Goal: Transaction & Acquisition: Purchase product/service

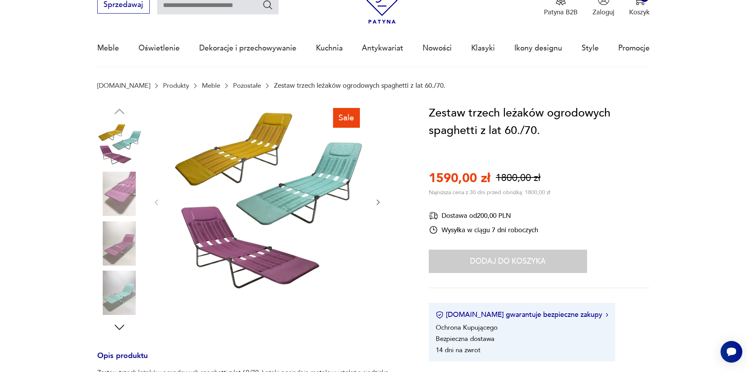
click at [378, 201] on icon "button" at bounding box center [377, 202] width 3 height 5
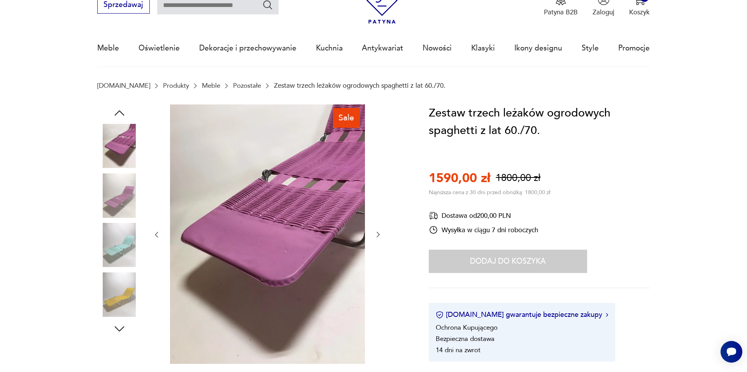
click at [378, 201] on div at bounding box center [266, 235] width 229 height 261
click at [376, 234] on icon "button" at bounding box center [378, 235] width 8 height 8
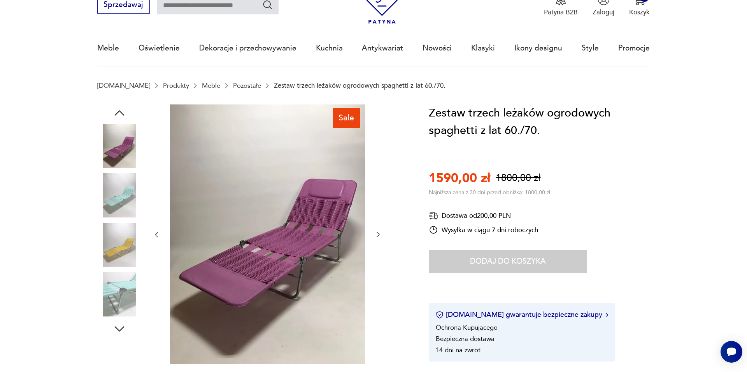
click at [376, 234] on icon "button" at bounding box center [378, 235] width 8 height 8
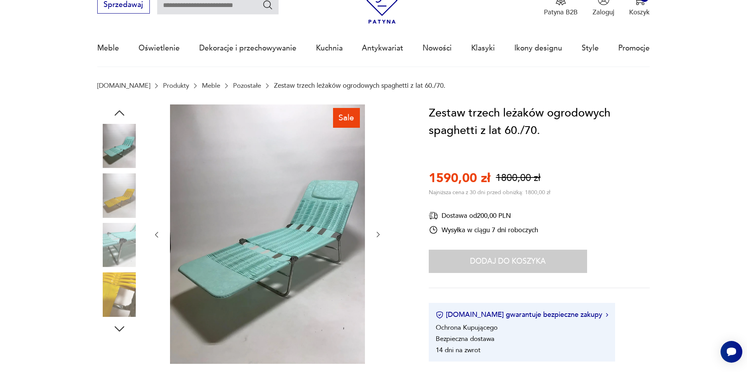
click at [376, 234] on icon "button" at bounding box center [378, 235] width 8 height 8
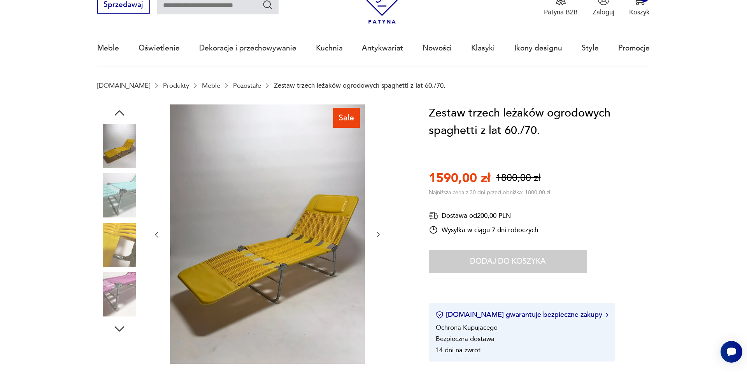
click at [376, 234] on icon "button" at bounding box center [378, 235] width 8 height 8
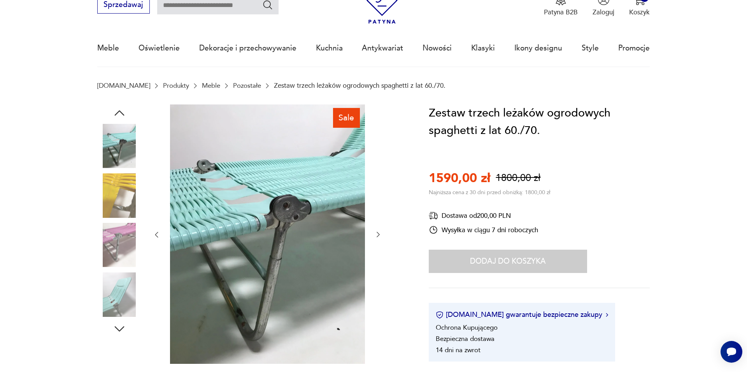
click at [376, 234] on icon "button" at bounding box center [378, 235] width 8 height 8
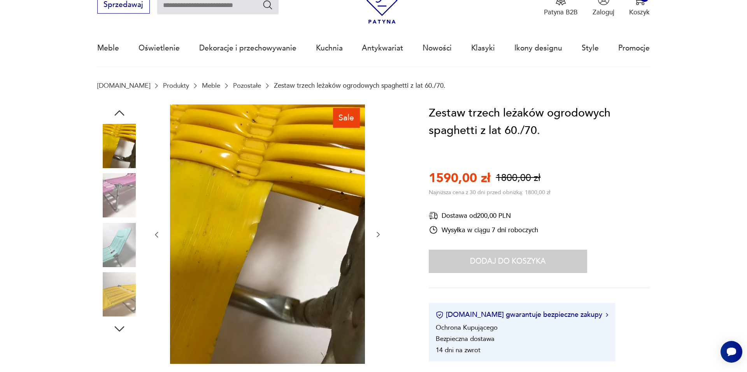
click at [376, 234] on icon "button" at bounding box center [378, 235] width 8 height 8
